Goal: Information Seeking & Learning: Learn about a topic

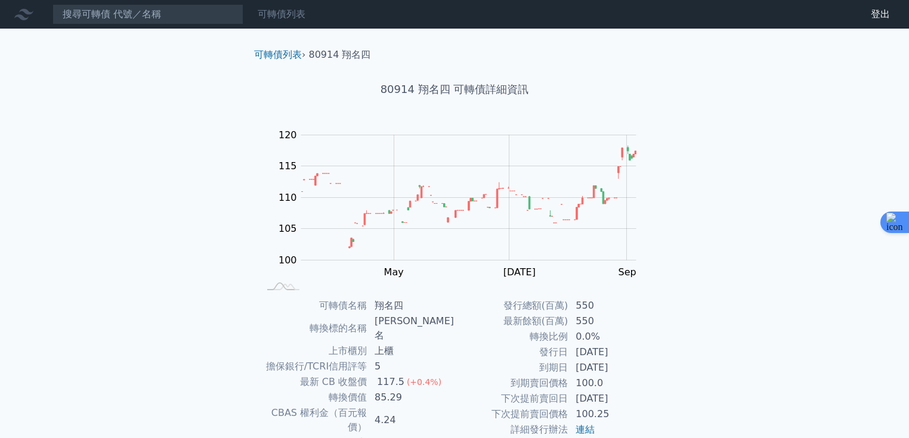
click at [291, 10] on link "可轉債列表" at bounding box center [282, 13] width 48 height 11
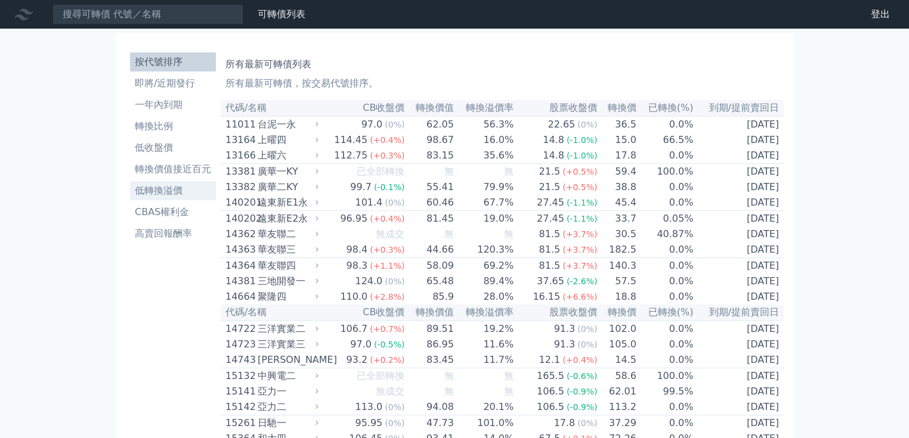
click at [162, 195] on li "低轉換溢價" at bounding box center [173, 191] width 86 height 14
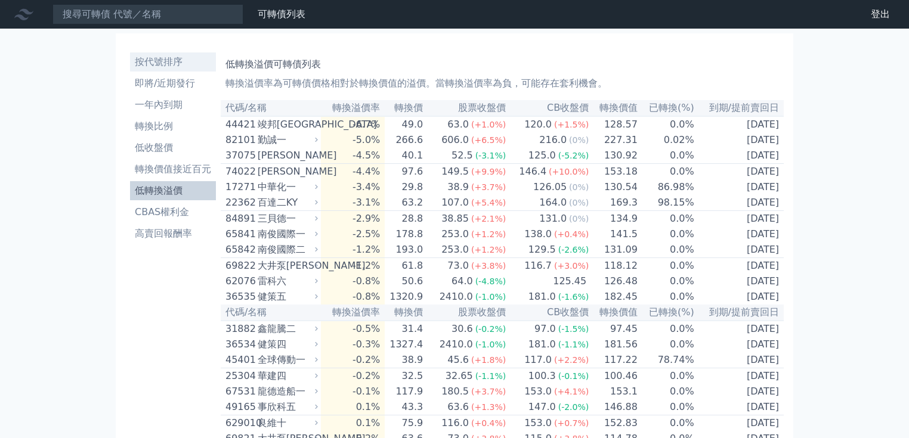
click at [150, 57] on li "按代號排序" at bounding box center [173, 62] width 86 height 14
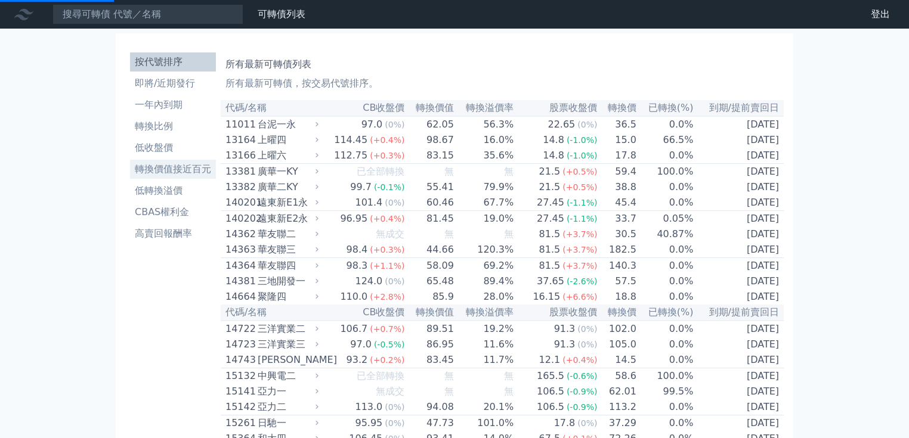
click at [176, 163] on li "轉換價值接近百元" at bounding box center [173, 169] width 86 height 14
